Goal: Find specific page/section: Find specific page/section

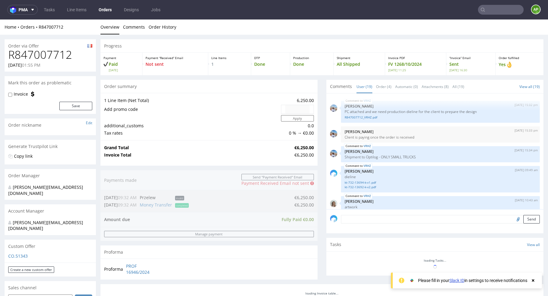
scroll to position [431, 0]
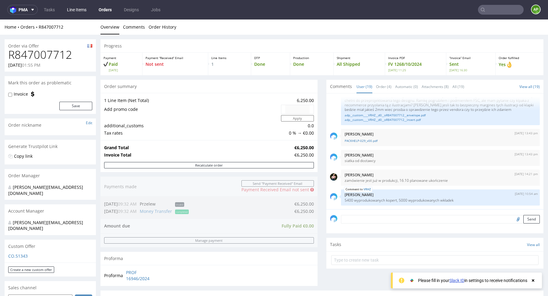
click at [77, 10] on link "Line Items" at bounding box center [76, 10] width 27 height 10
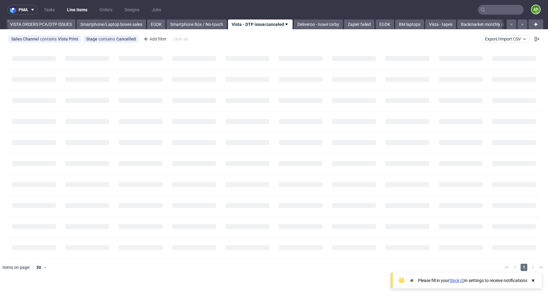
scroll to position [0, 265]
click at [55, 27] on link "VISTA ORDERS PCA/DTP ISSUES" at bounding box center [33, 24] width 69 height 10
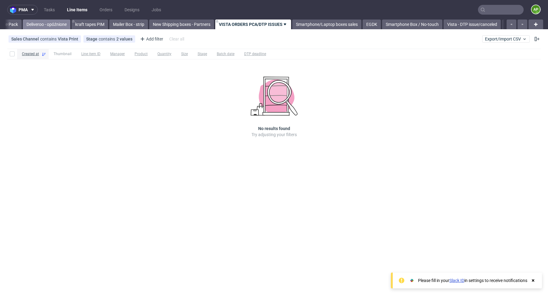
click at [53, 26] on link "Deliveroo - opóźnione" at bounding box center [46, 24] width 47 height 10
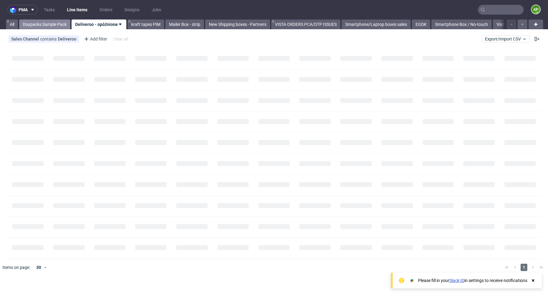
click at [41, 25] on link "Doypacks Sample Pack" at bounding box center [44, 24] width 51 height 10
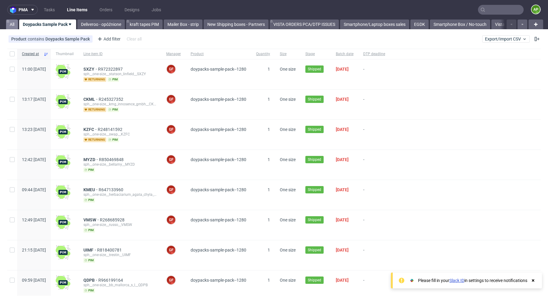
click at [13, 24] on link "All" at bounding box center [12, 24] width 12 height 10
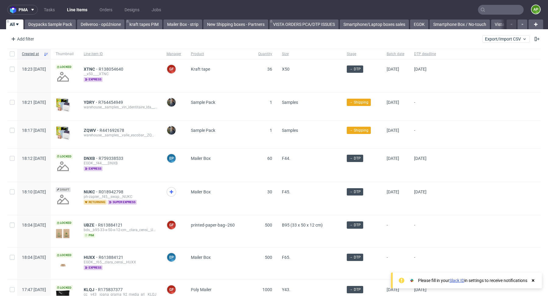
click at [533, 280] on use at bounding box center [533, 280] width 2 height 2
click at [20, 41] on div "Add filter" at bounding box center [22, 39] width 27 height 10
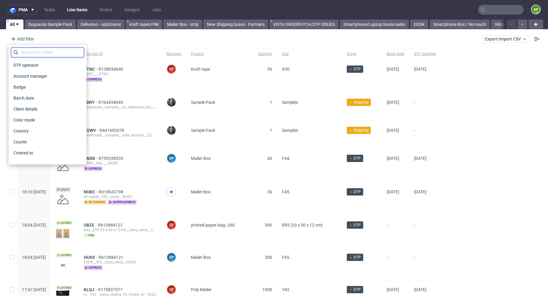
click at [47, 53] on input "text" at bounding box center [47, 52] width 73 height 10
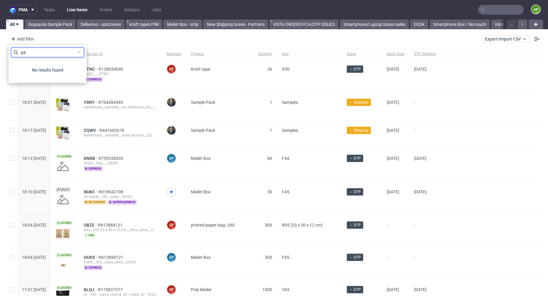
type input "p"
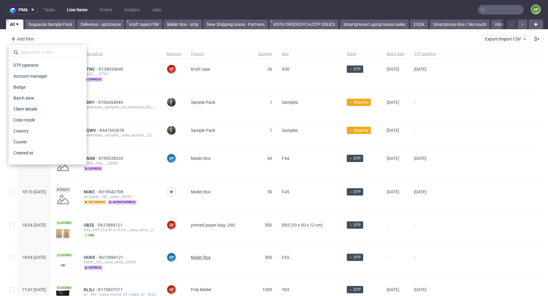
click at [211, 255] on span "Mailer Box" at bounding box center [201, 257] width 20 height 5
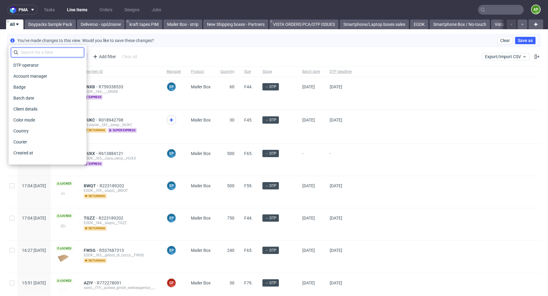
click at [45, 54] on input "text" at bounding box center [47, 52] width 73 height 10
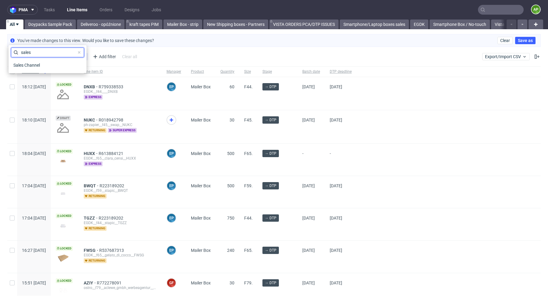
type input "sales"
click at [50, 71] on div "sales Sales Channel" at bounding box center [48, 59] width 78 height 28
click at [50, 66] on div "Sales Channel" at bounding box center [47, 65] width 73 height 9
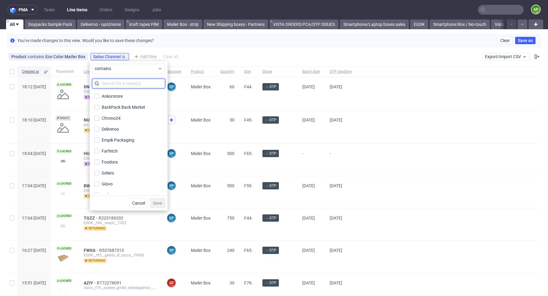
click at [121, 82] on input "text" at bounding box center [128, 84] width 73 height 10
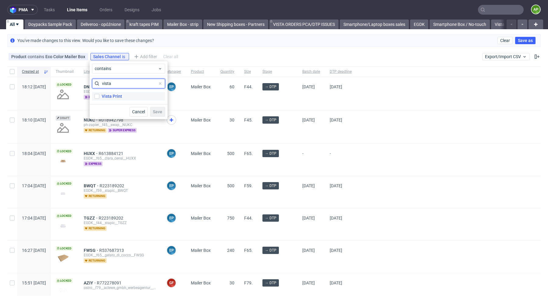
type input "vista"
click at [120, 98] on div "Vista Print" at bounding box center [112, 96] width 20 height 6
click at [99, 98] on input "Vista Print" at bounding box center [96, 96] width 5 height 5
checkbox input "true"
click at [157, 113] on span "Save" at bounding box center [157, 112] width 9 height 4
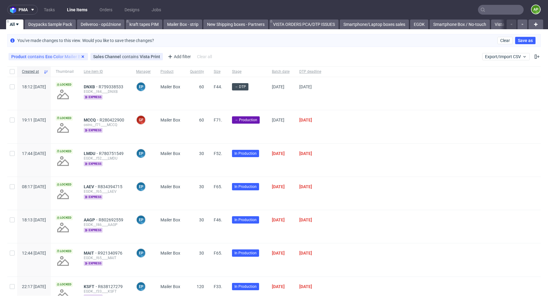
click at [83, 55] on icon at bounding box center [82, 56] width 5 height 5
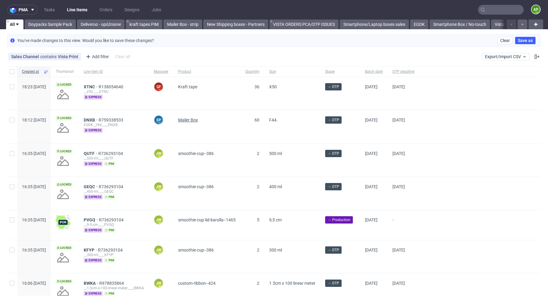
click at [198, 119] on span "Mailer Box" at bounding box center [188, 120] width 20 height 5
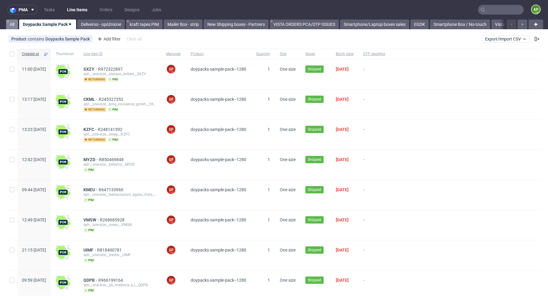
click at [18, 23] on div "Doypacks Sample Pack" at bounding box center [47, 24] width 58 height 10
click at [14, 23] on link "All" at bounding box center [12, 24] width 12 height 10
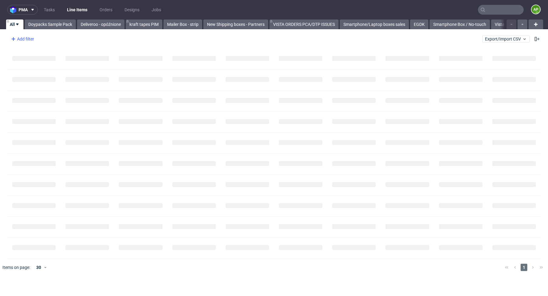
click at [34, 37] on div "Add filter" at bounding box center [22, 39] width 27 height 10
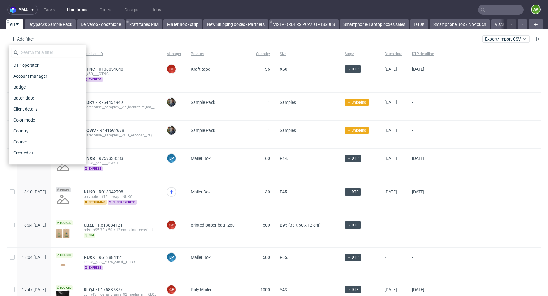
click at [33, 58] on div "DTP operator Account manager Badge Batch date Client details Color mode Country…" at bounding box center [47, 104] width 73 height 114
click at [33, 56] on input "text" at bounding box center [47, 52] width 73 height 10
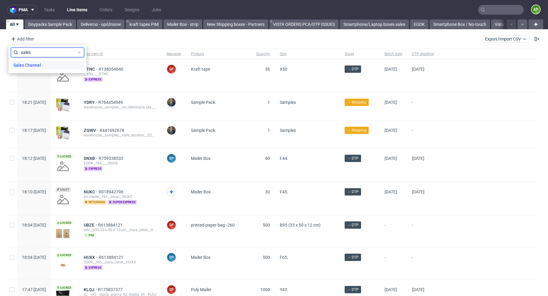
type input "sales"
click at [33, 66] on span "Sales Channel" at bounding box center [27, 65] width 33 height 9
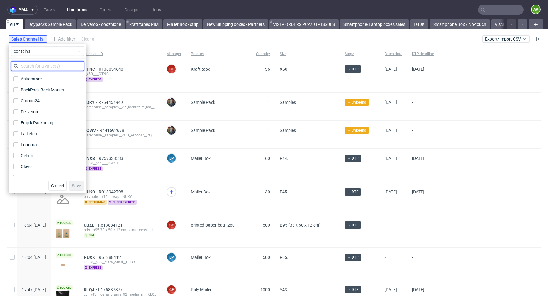
click at [50, 62] on input "text" at bounding box center [47, 66] width 73 height 10
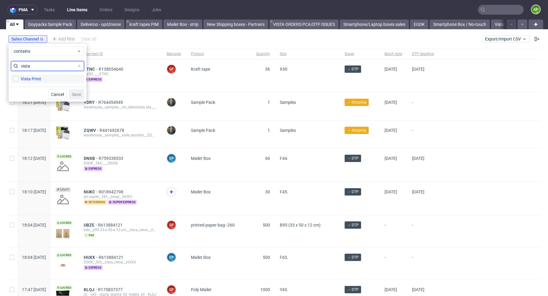
type input "vista"
click at [34, 74] on div "Vista Print" at bounding box center [47, 78] width 73 height 11
click at [36, 79] on div "Vista Print" at bounding box center [31, 79] width 20 height 6
click at [18, 79] on input "Vista Print" at bounding box center [15, 78] width 5 height 5
checkbox input "true"
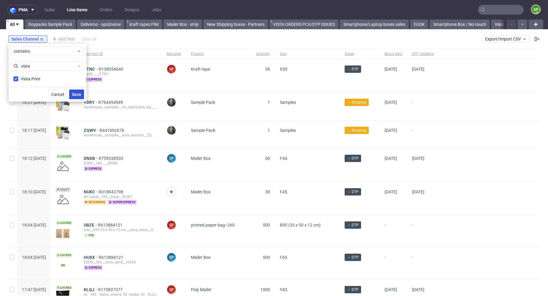
click at [79, 95] on span "Save" at bounding box center [76, 94] width 9 height 4
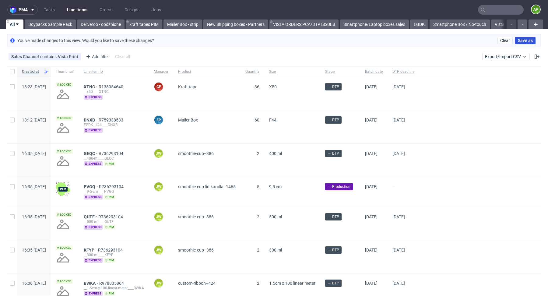
click at [522, 37] on button "Save as" at bounding box center [525, 40] width 20 height 7
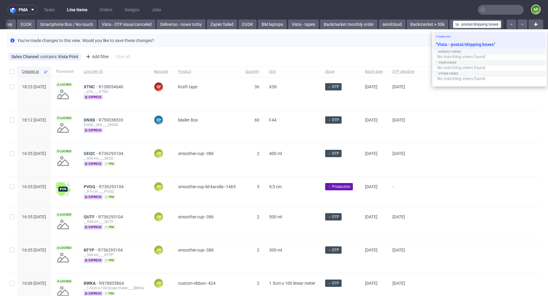
type input "Vista - postal/shipping boxes"
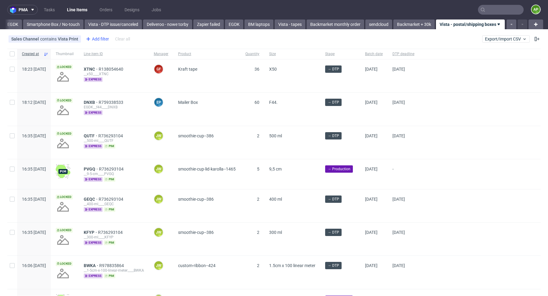
click at [91, 38] on div "Add filter" at bounding box center [96, 39] width 27 height 10
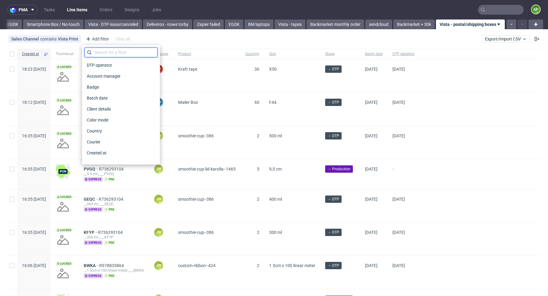
click at [103, 53] on input "text" at bounding box center [120, 52] width 73 height 10
type input "r"
type input "prod"
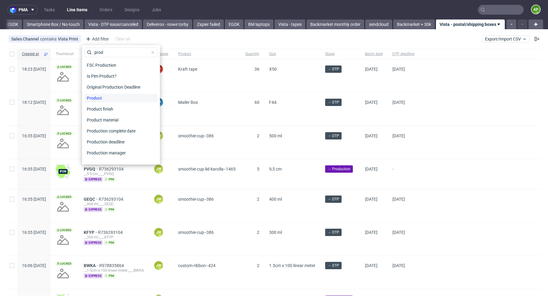
click at [94, 102] on span "Product" at bounding box center [94, 98] width 20 height 9
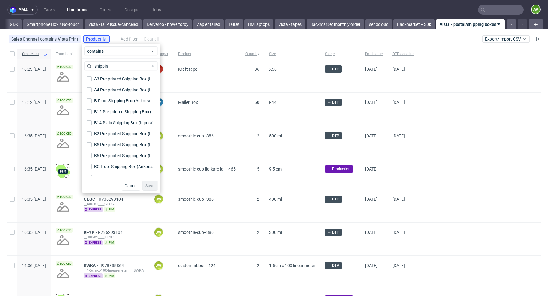
scroll to position [226, 0]
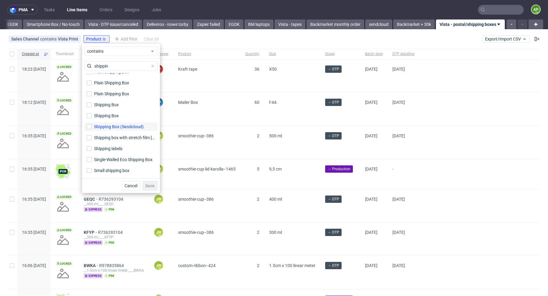
type input "shippin"
click at [112, 107] on div "Shipping Box" at bounding box center [106, 105] width 25 height 6
click at [92, 107] on input "Shipping Box" at bounding box center [89, 104] width 5 height 5
checkbox input "true"
click at [107, 116] on div "Shipping Box" at bounding box center [106, 116] width 25 height 6
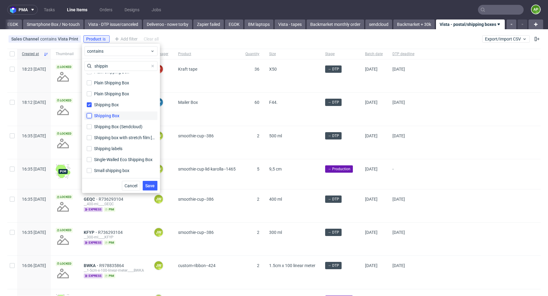
click at [92, 116] on input "Shipping Box" at bounding box center [89, 115] width 5 height 5
checkbox input "true"
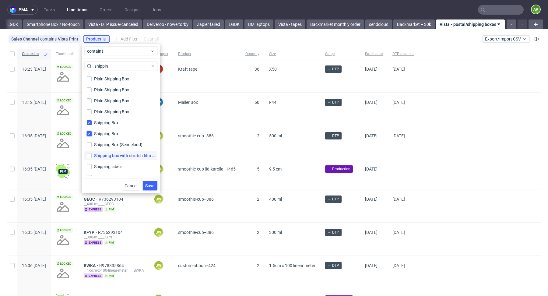
scroll to position [207, 0]
click at [146, 184] on span "Save" at bounding box center [149, 186] width 9 height 4
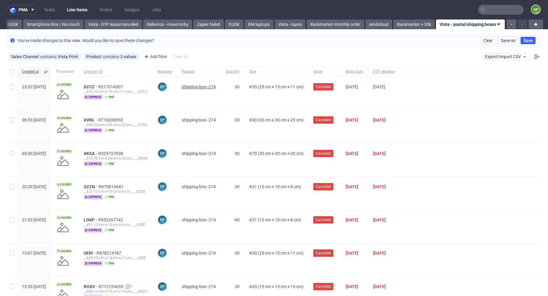
click at [205, 87] on span "shipping-box--274" at bounding box center [199, 86] width 34 height 5
